Goal: Information Seeking & Learning: Learn about a topic

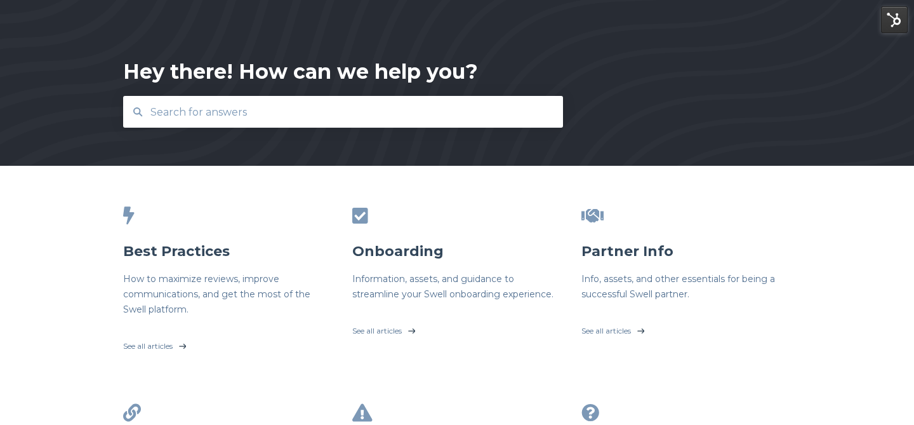
scroll to position [73, 0]
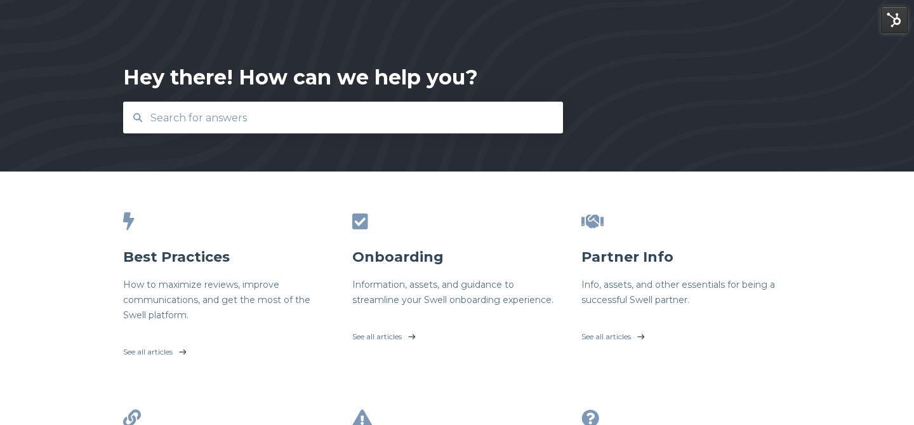
click at [402, 113] on input "text" at bounding box center [343, 117] width 401 height 27
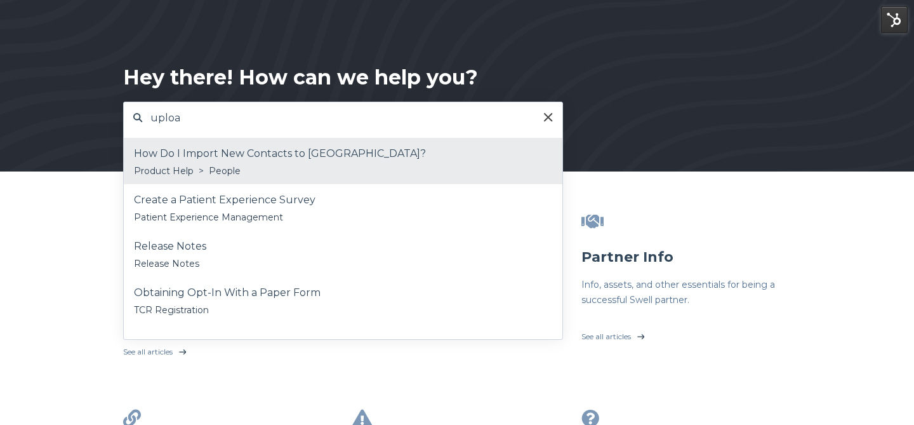
type input "uploa"
click at [386, 148] on div "How Do I Import New Contacts to [GEOGRAPHIC_DATA]?" at bounding box center [343, 153] width 418 height 19
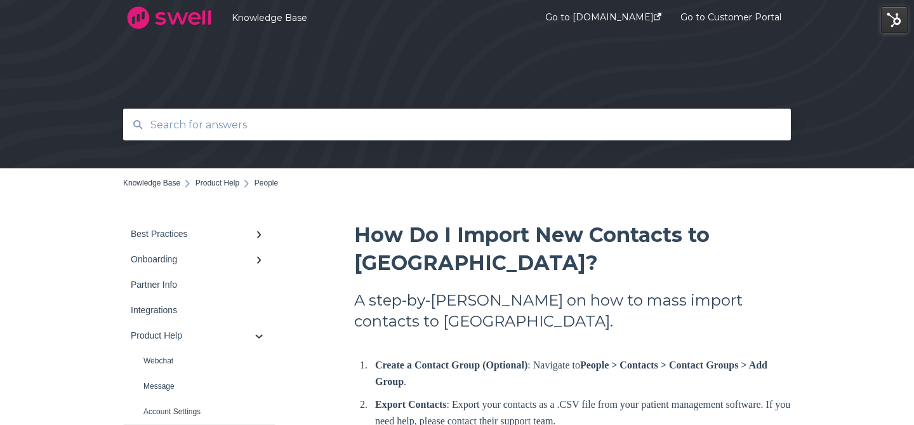
click at [534, 121] on input "text" at bounding box center [457, 124] width 629 height 27
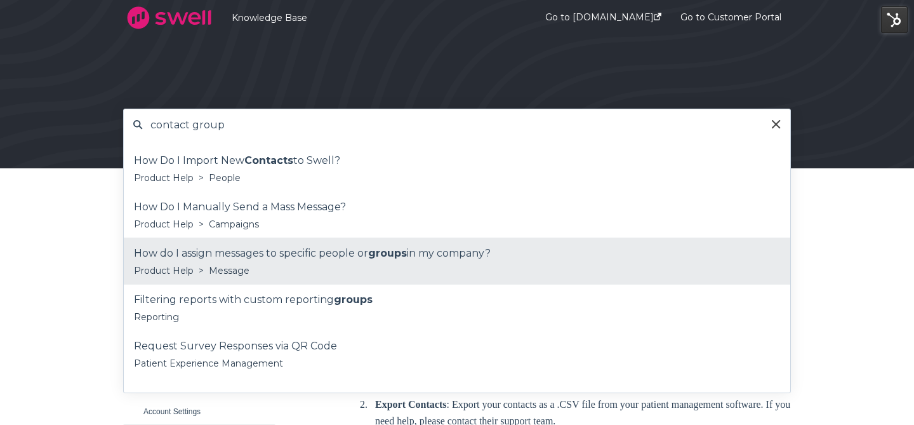
type input "contact group"
click at [456, 244] on div "How do I assign messages to specific people or groups in my company?" at bounding box center [457, 253] width 646 height 19
